Goal: Information Seeking & Learning: Learn about a topic

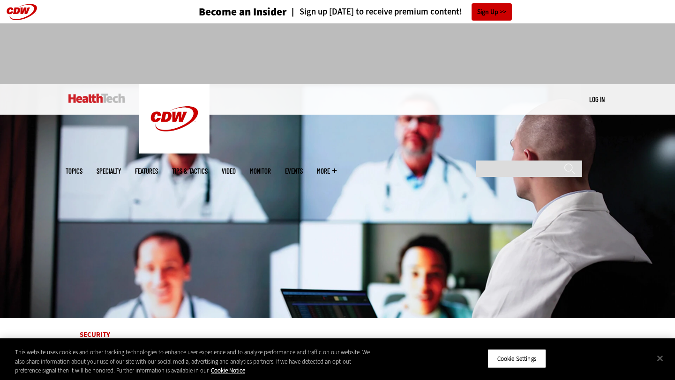
scroll to position [4, 0]
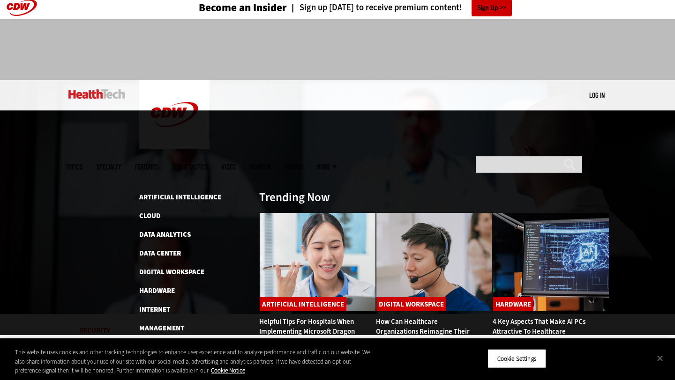
click at [158, 164] on link "Features" at bounding box center [146, 167] width 23 height 7
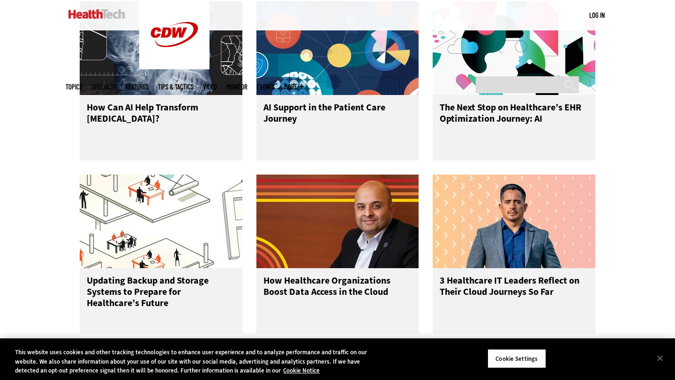
scroll to position [1223, 0]
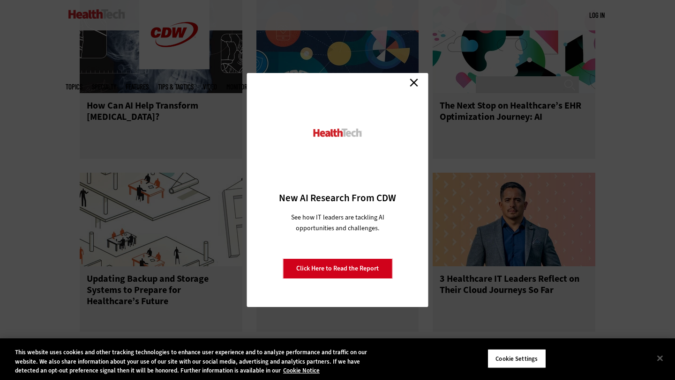
click at [410, 79] on link "Close" at bounding box center [414, 82] width 14 height 14
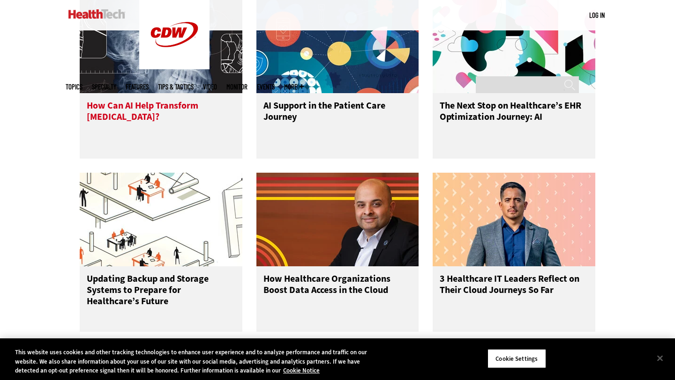
click at [171, 107] on div "How Can AI Help Transform [MEDICAL_DATA]?" at bounding box center [161, 126] width 163 height 66
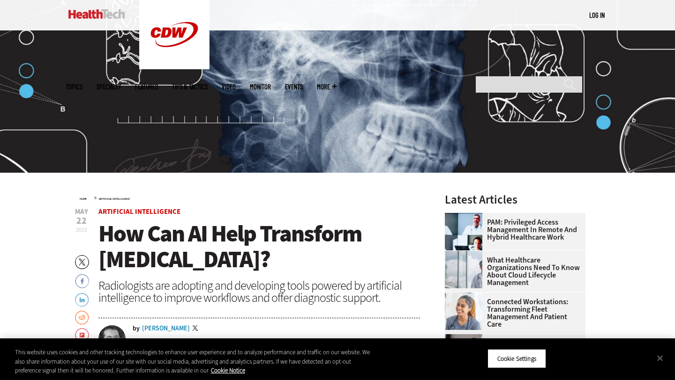
scroll to position [195, 0]
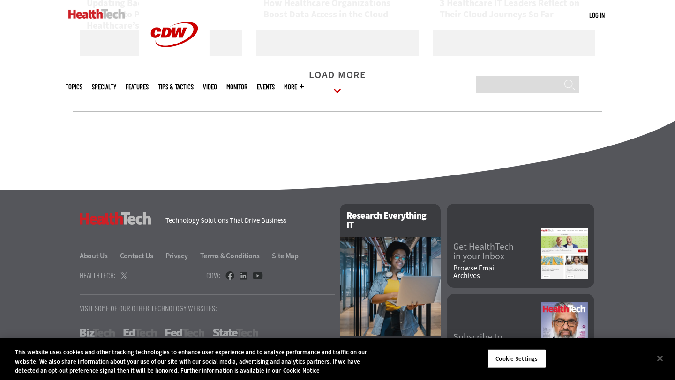
scroll to position [1542, 0]
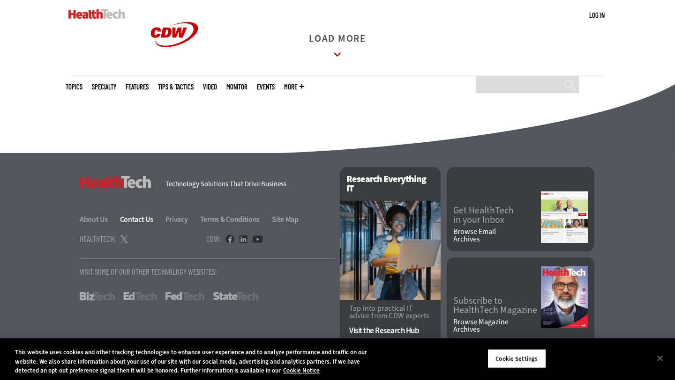
click at [133, 221] on link "Contact Us" at bounding box center [142, 220] width 44 height 10
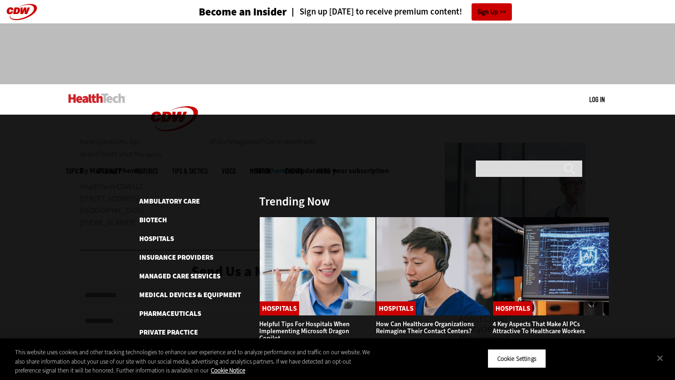
click at [158, 168] on link "Features" at bounding box center [146, 171] width 23 height 7
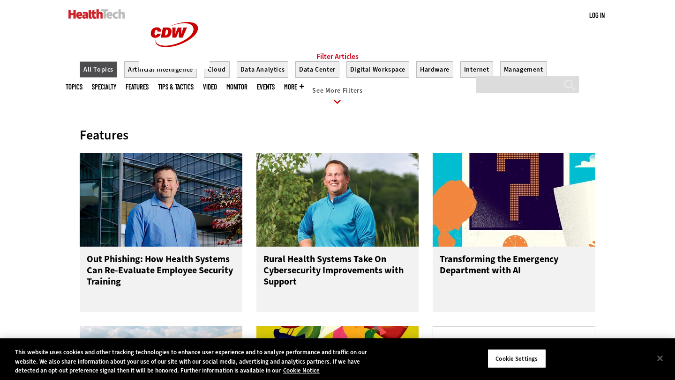
scroll to position [392, 0]
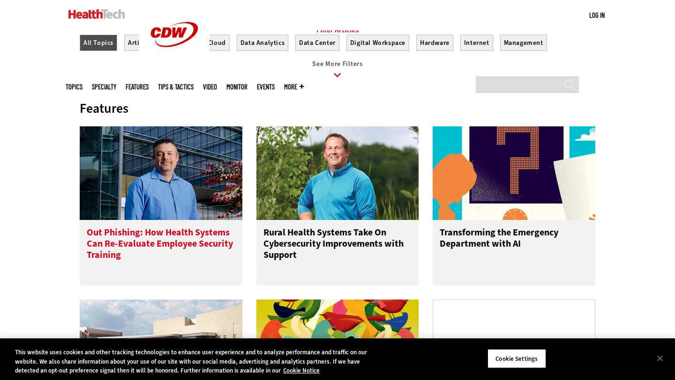
click at [167, 240] on h3 "Out Phishing: How Health Systems Can Re-Evaluate Employee Security Training" at bounding box center [161, 245] width 149 height 37
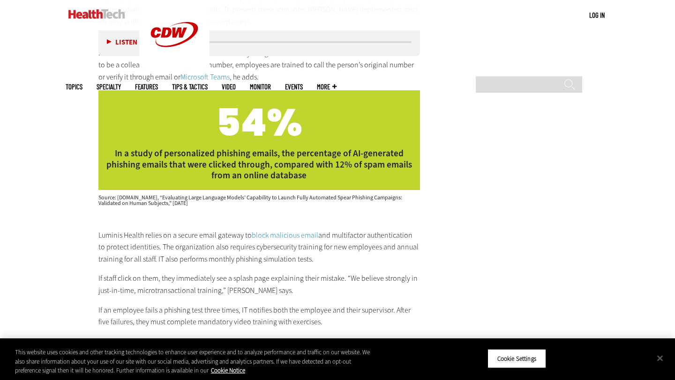
scroll to position [2717, 0]
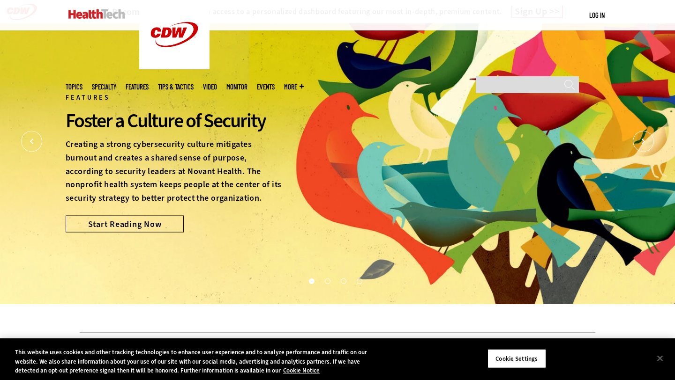
scroll to position [1542, 0]
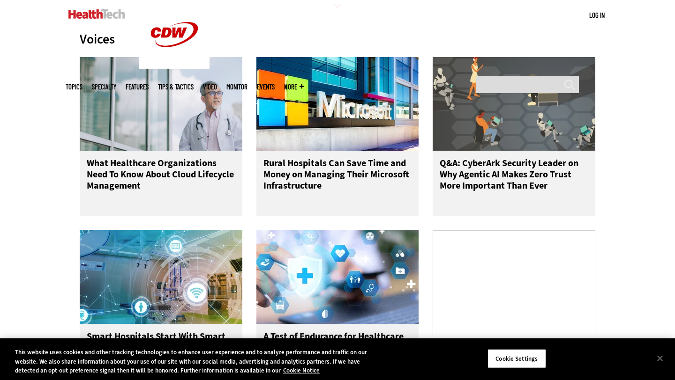
scroll to position [477, 0]
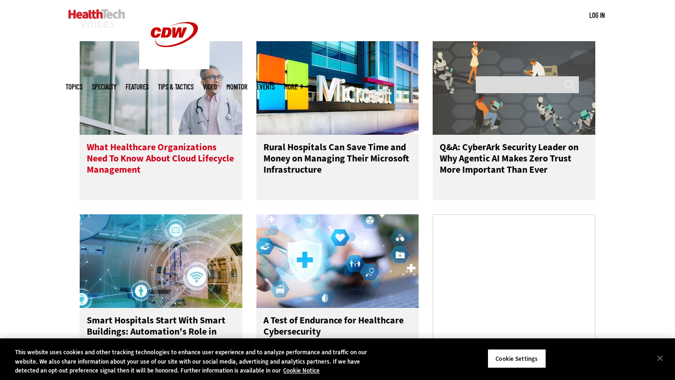
click at [107, 179] on h3 "What Healthcare Organizations Need To Know About Cloud Lifecycle Management" at bounding box center [161, 160] width 149 height 37
